Goal: Transaction & Acquisition: Book appointment/travel/reservation

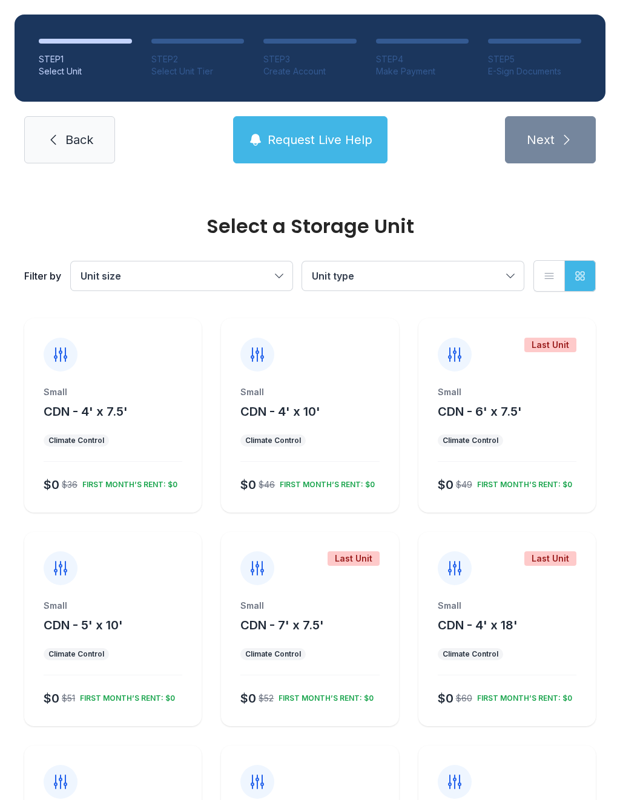
scroll to position [425, 0]
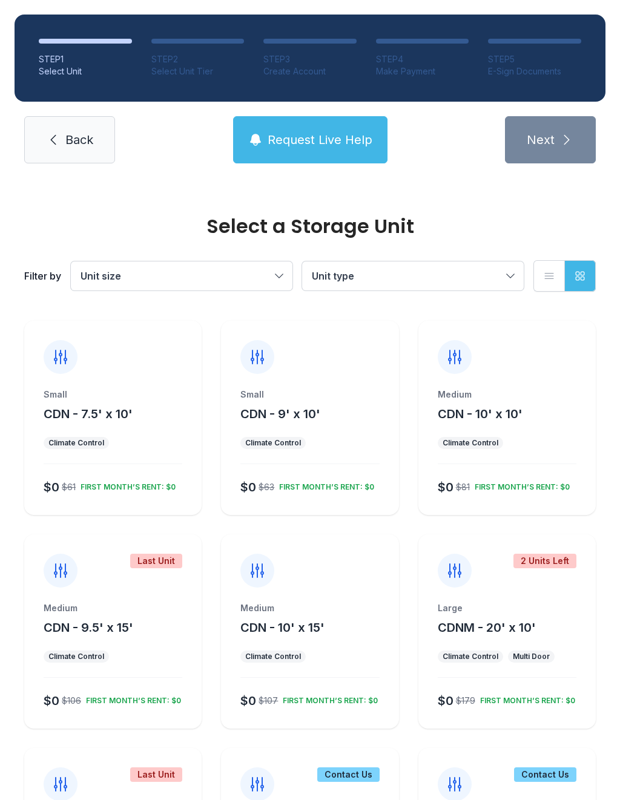
click at [269, 275] on span "Unit size" at bounding box center [175, 276] width 190 height 15
click at [131, 314] on span "Small" at bounding box center [119, 313] width 25 height 15
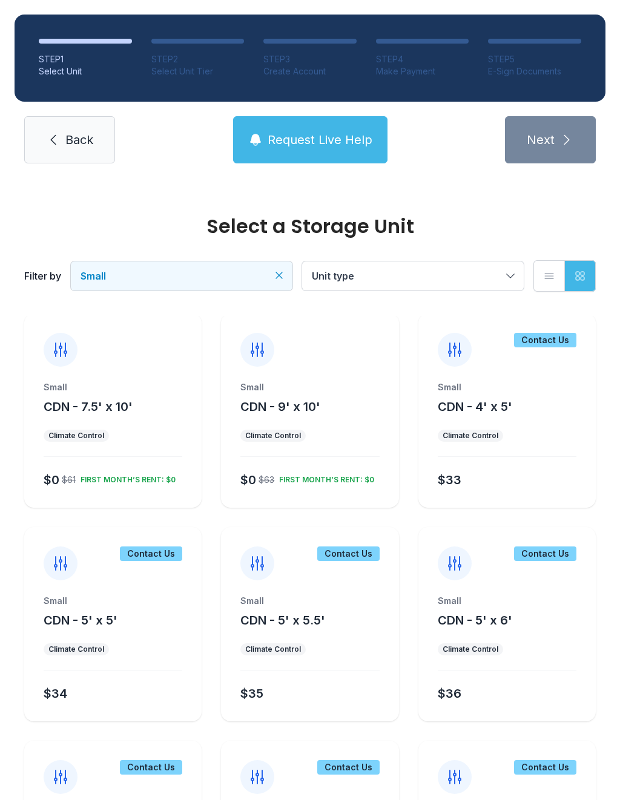
scroll to position [433, 0]
click at [543, 409] on div "Small CDN - 4' x 5'" at bounding box center [507, 398] width 139 height 34
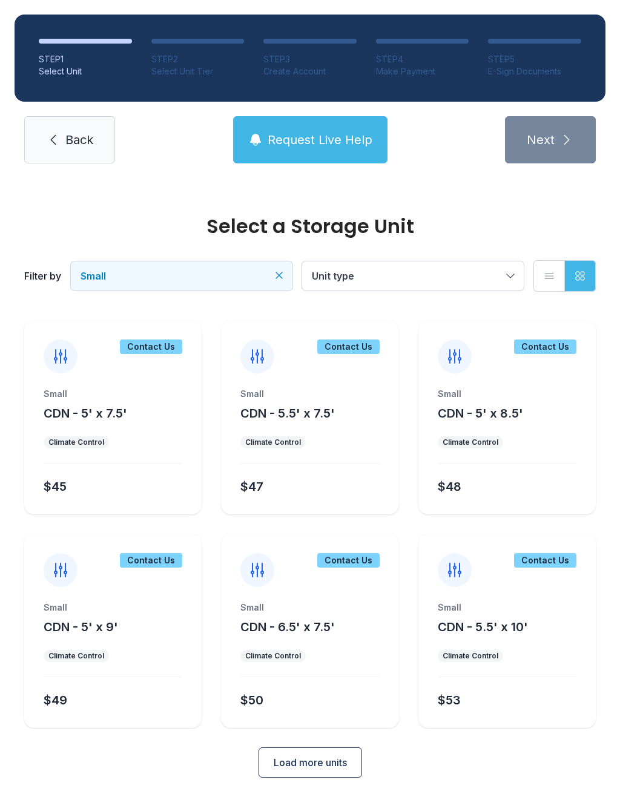
scroll to position [852, 0]
click at [329, 762] on span "Load more units" at bounding box center [310, 763] width 73 height 15
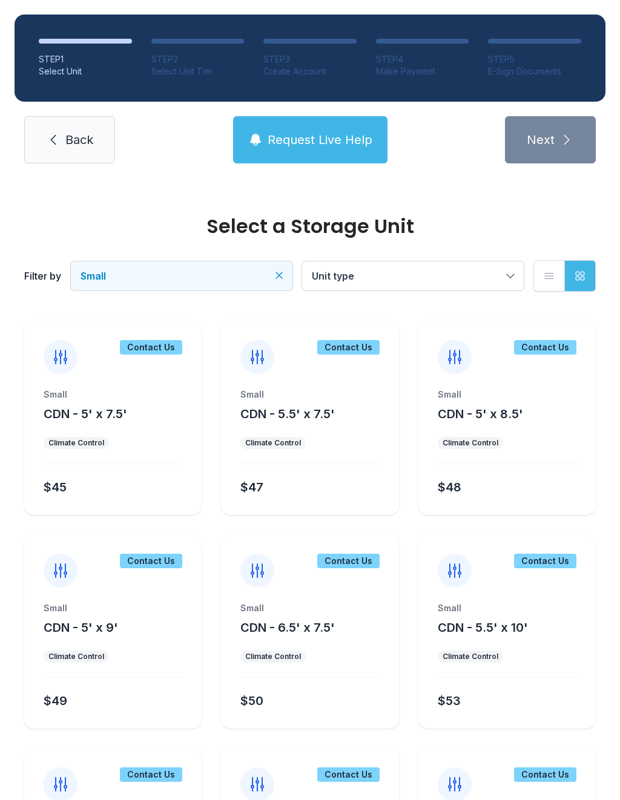
click at [510, 279] on button "Unit type" at bounding box center [412, 275] width 221 height 29
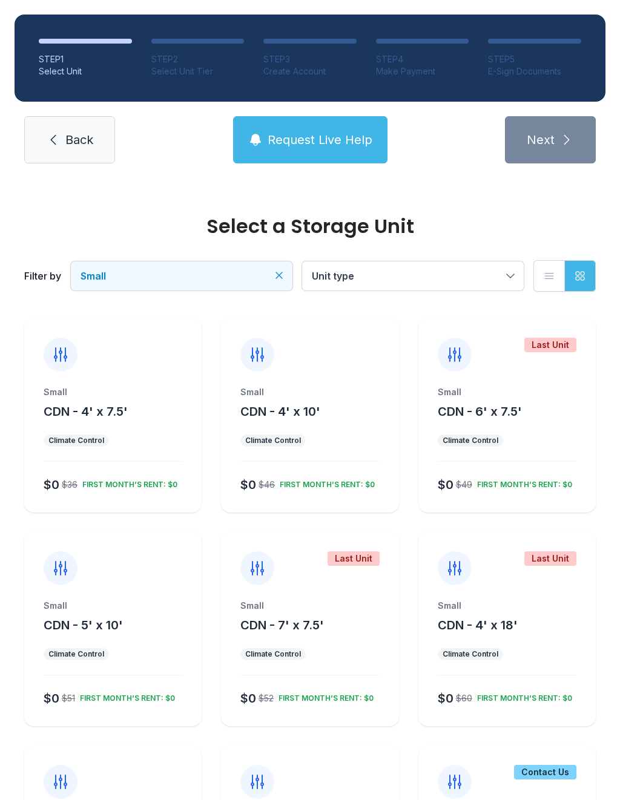
scroll to position [0, 0]
click at [131, 378] on div "Small CDN - 4' x 7.5' Climate Control $0 $36 FIRST MONTH’S RENT: $0" at bounding box center [112, 415] width 177 height 194
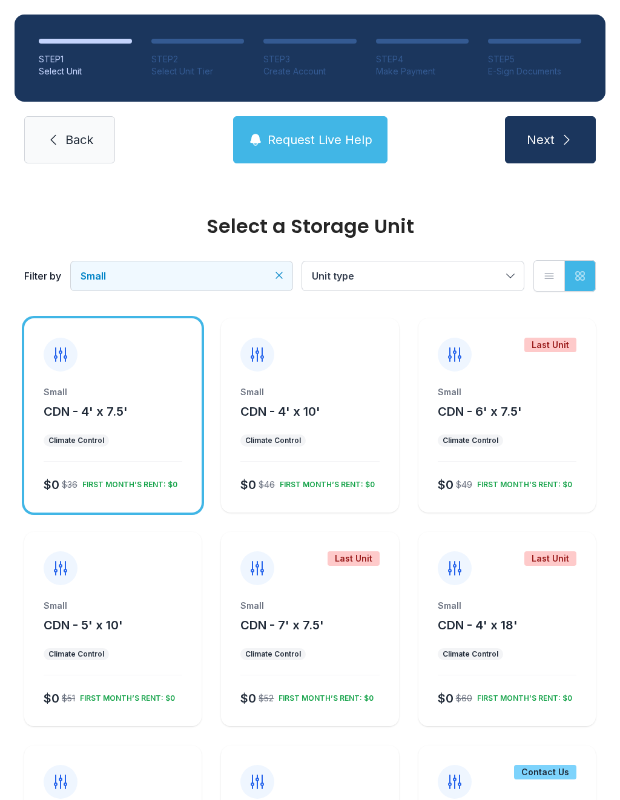
click at [57, 357] on icon at bounding box center [60, 354] width 12 height 13
click at [55, 356] on icon at bounding box center [60, 354] width 12 height 13
click at [126, 480] on div "FIRST MONTH’S RENT: $0" at bounding box center [127, 482] width 100 height 15
click at [64, 366] on div at bounding box center [61, 355] width 34 height 34
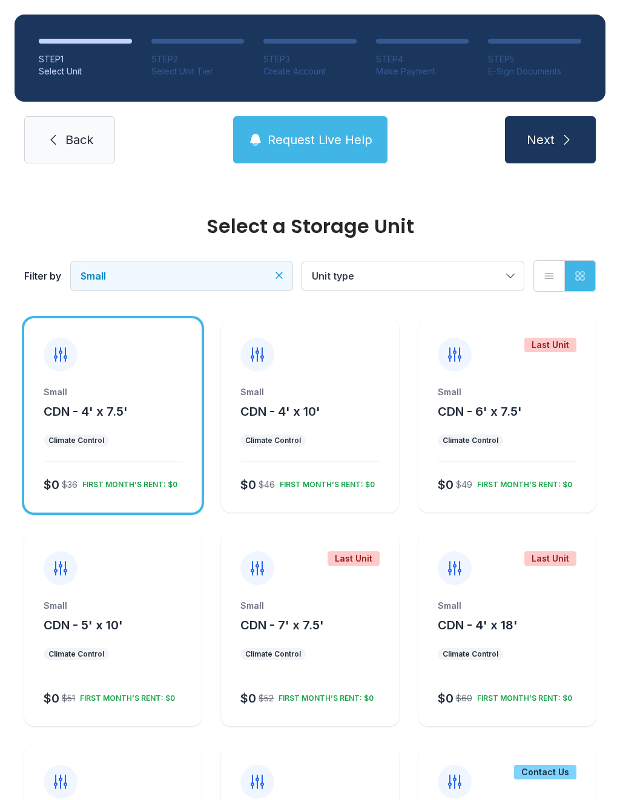
click at [64, 367] on div at bounding box center [61, 355] width 34 height 34
click at [321, 147] on span "Request Live Help" at bounding box center [319, 139] width 105 height 17
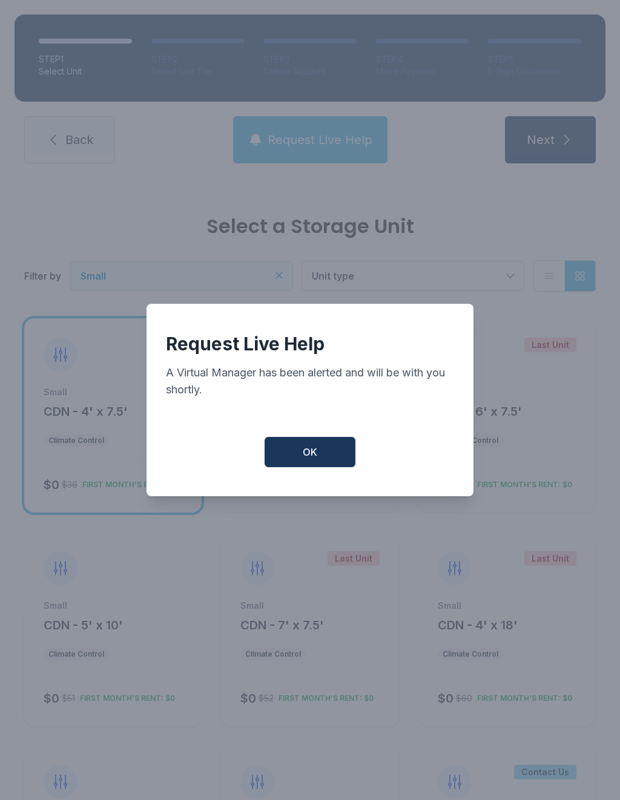
click at [339, 464] on button "OK" at bounding box center [309, 452] width 91 height 30
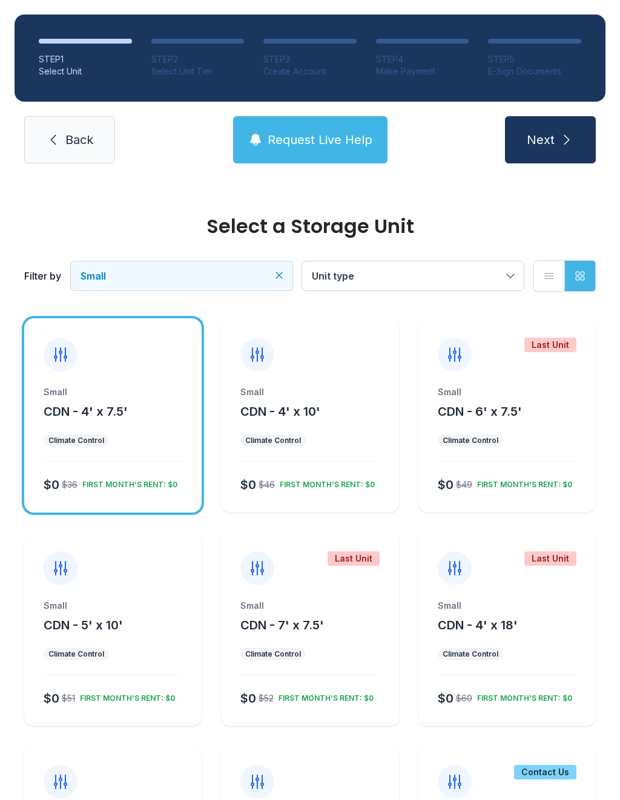
click at [570, 147] on button "Next" at bounding box center [550, 139] width 91 height 47
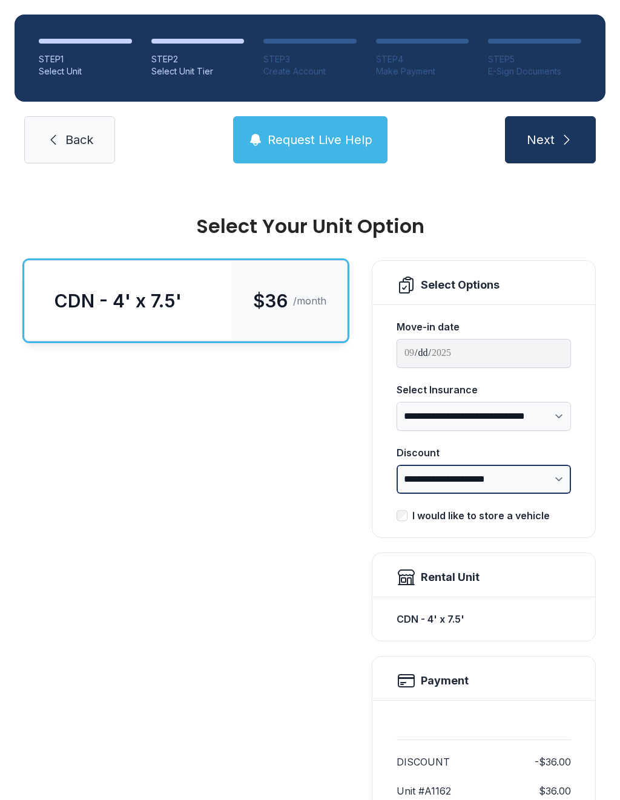
click at [545, 485] on select "**********" at bounding box center [483, 479] width 174 height 29
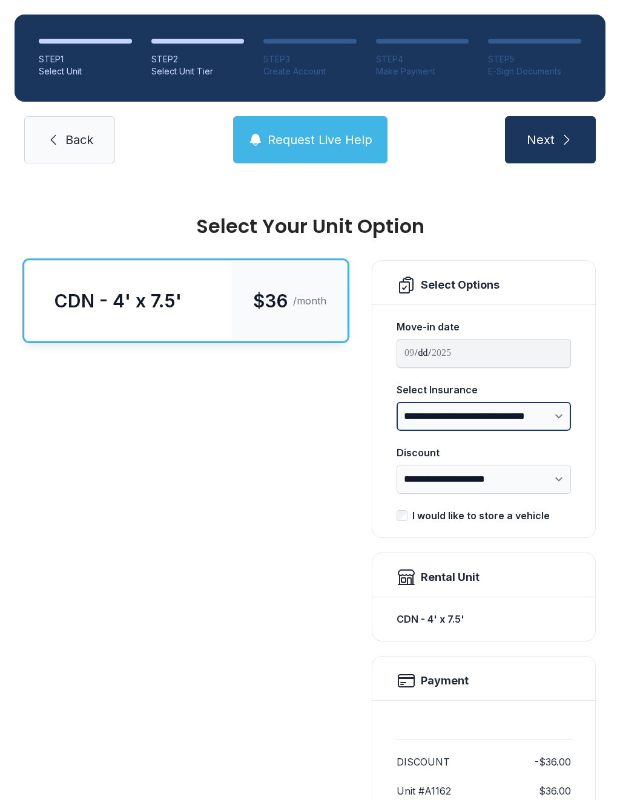
click at [548, 417] on select "**********" at bounding box center [483, 416] width 174 height 29
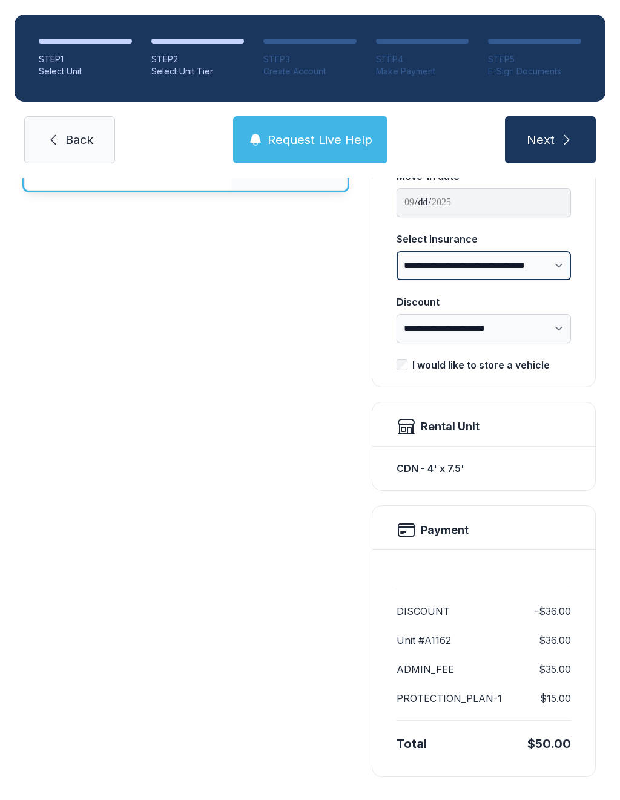
scroll to position [149, 0]
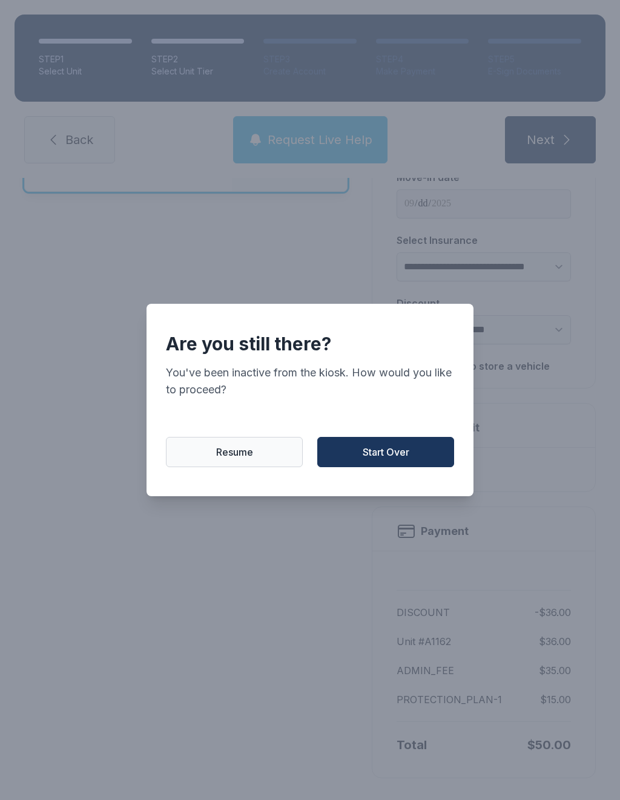
click at [378, 467] on button "Start Over" at bounding box center [385, 452] width 137 height 30
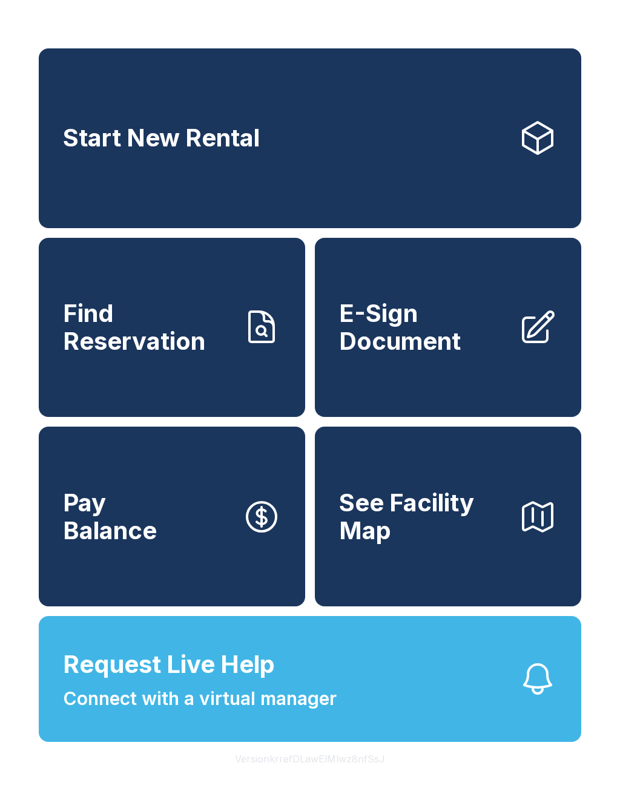
click at [122, 149] on span "Start New Rental" at bounding box center [161, 138] width 197 height 28
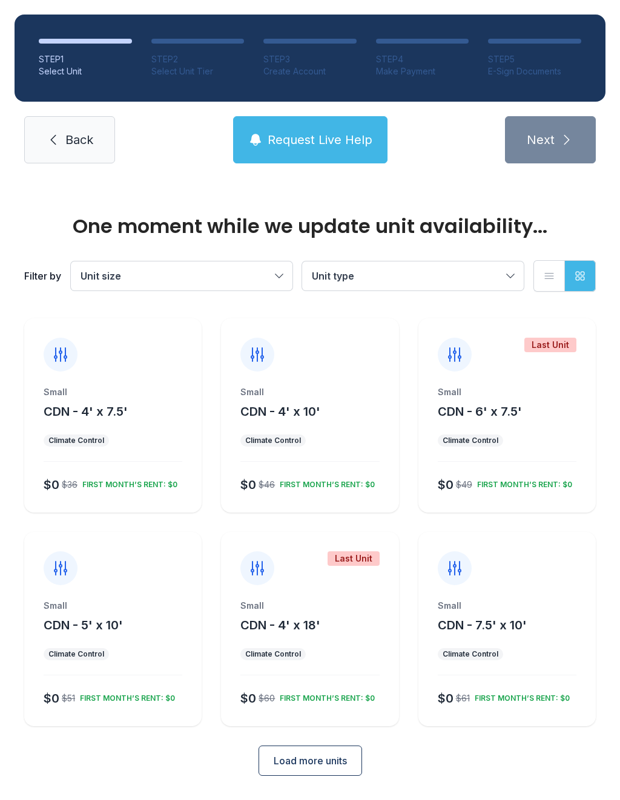
click at [66, 395] on div "Small" at bounding box center [113, 392] width 139 height 12
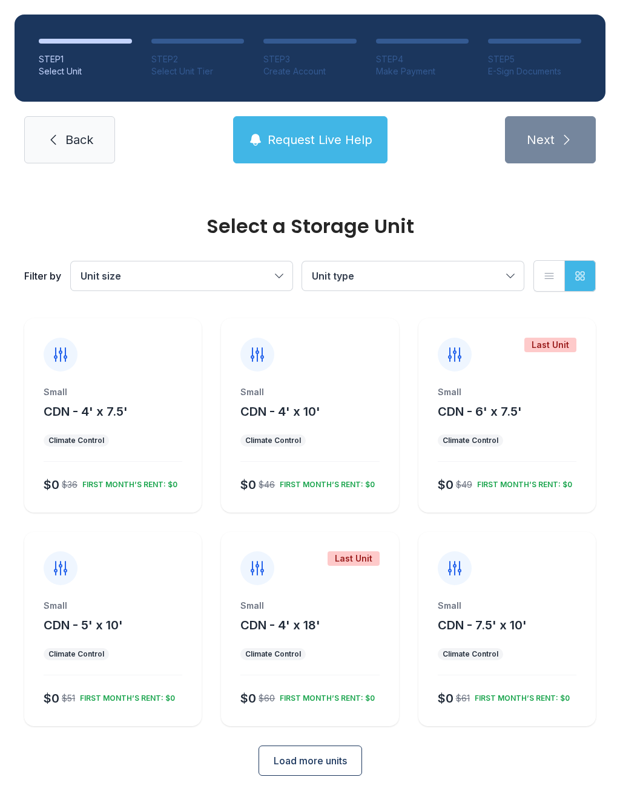
click at [57, 362] on icon at bounding box center [60, 354] width 19 height 19
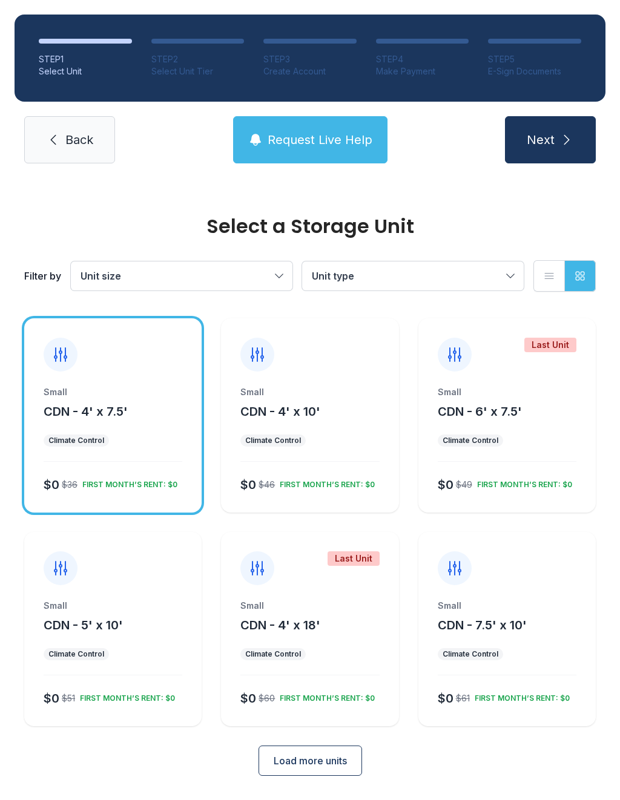
click at [531, 137] on span "Next" at bounding box center [540, 139] width 28 height 17
